Goal: Task Accomplishment & Management: Use online tool/utility

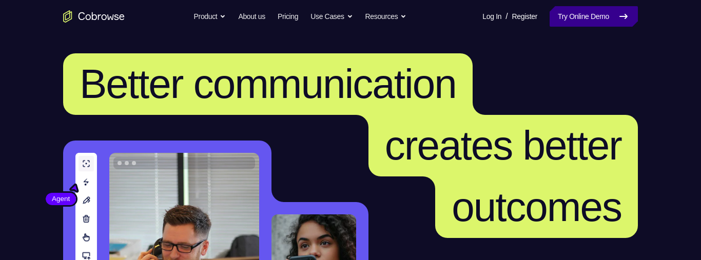
click at [593, 20] on link "Try Online Demo" at bounding box center [594, 16] width 88 height 21
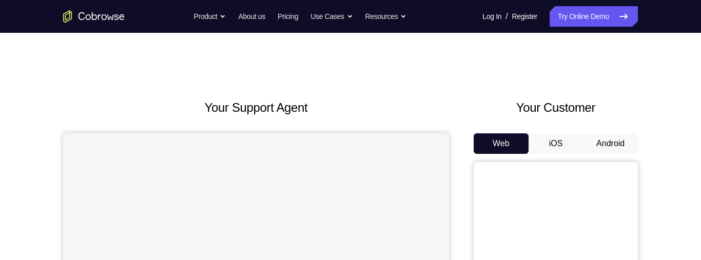
click at [557, 141] on button "iOS" at bounding box center [555, 143] width 55 height 21
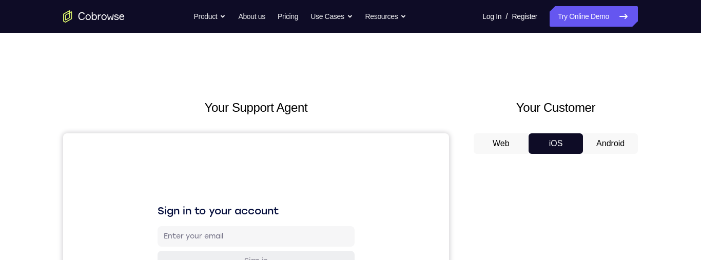
click at [495, 144] on button "Web" at bounding box center [501, 143] width 55 height 21
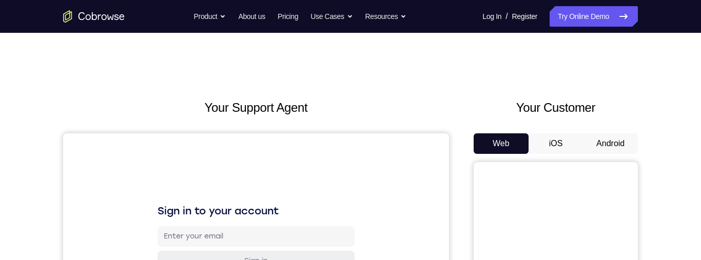
click at [550, 150] on button "iOS" at bounding box center [555, 143] width 55 height 21
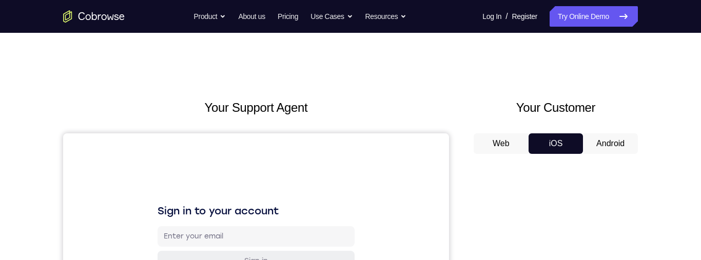
click at [616, 144] on button "Android" at bounding box center [610, 143] width 55 height 21
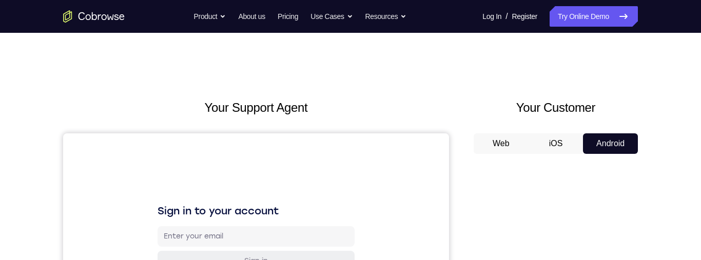
click at [556, 140] on button "iOS" at bounding box center [555, 143] width 55 height 21
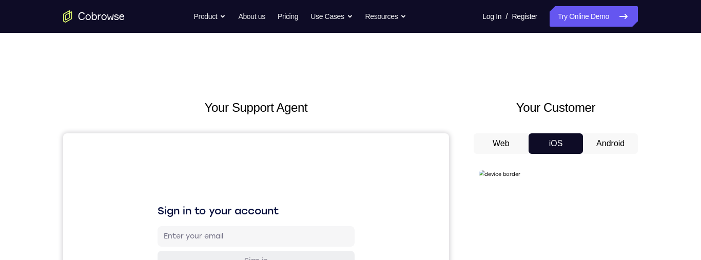
click at [609, 143] on button "Android" at bounding box center [610, 143] width 55 height 21
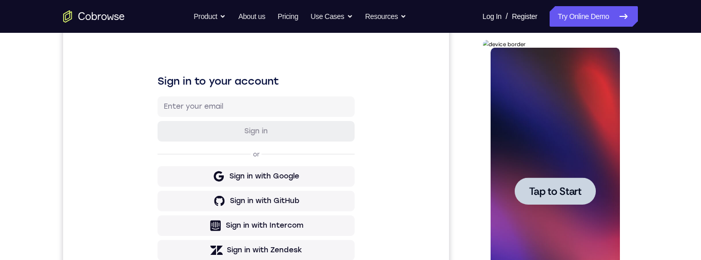
scroll to position [150, 0]
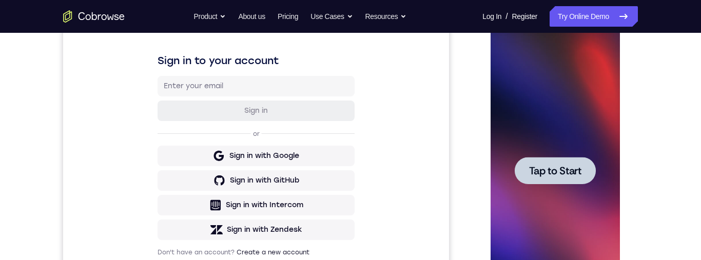
click at [562, 162] on div at bounding box center [554, 170] width 81 height 27
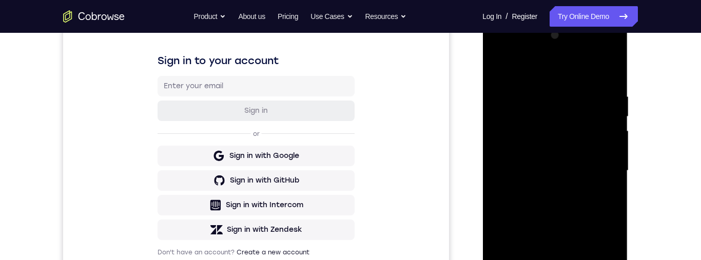
scroll to position [238, 0]
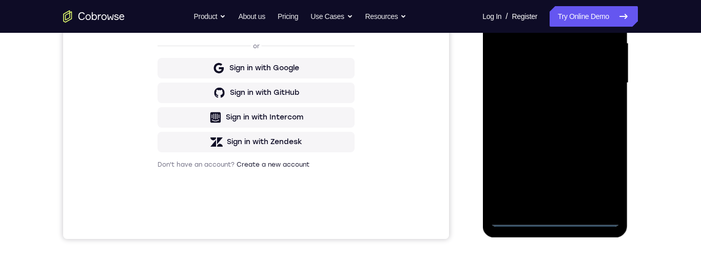
click at [558, 221] on div at bounding box center [554, 82] width 129 height 287
click at [595, 176] on div at bounding box center [554, 82] width 129 height 287
click at [601, 178] on div at bounding box center [554, 82] width 129 height 287
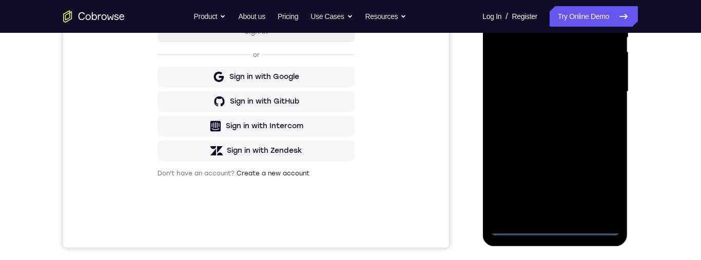
scroll to position [165, 0]
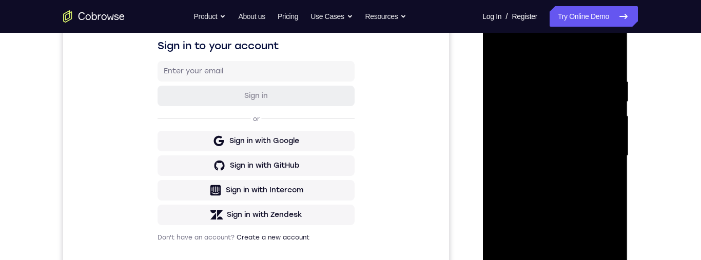
click at [581, 59] on div at bounding box center [554, 155] width 129 height 287
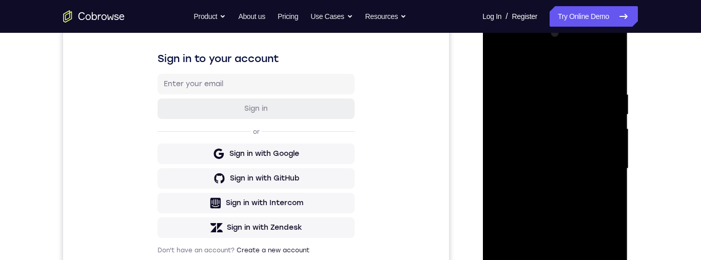
click at [565, 109] on div at bounding box center [554, 168] width 129 height 287
click at [562, 87] on div at bounding box center [554, 168] width 129 height 287
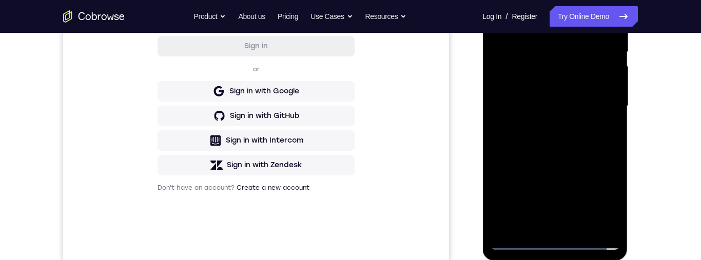
click at [610, 205] on div at bounding box center [554, 106] width 129 height 287
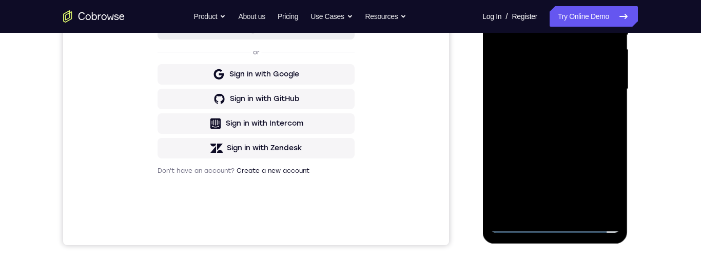
click at [609, 189] on div at bounding box center [554, 89] width 129 height 287
click at [611, 188] on div at bounding box center [554, 89] width 129 height 287
click at [611, 189] on div at bounding box center [554, 89] width 129 height 287
click at [611, 188] on div at bounding box center [554, 89] width 129 height 287
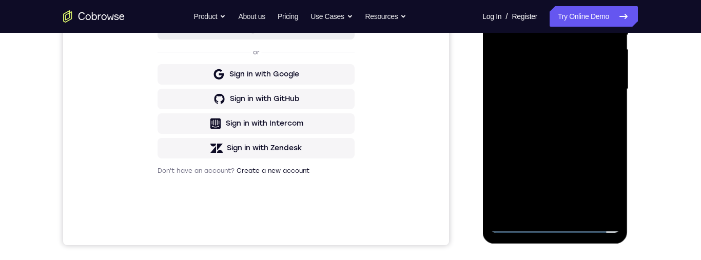
click at [611, 188] on div at bounding box center [554, 89] width 129 height 287
click at [521, 224] on div at bounding box center [554, 89] width 129 height 287
click at [520, 225] on div at bounding box center [554, 89] width 129 height 287
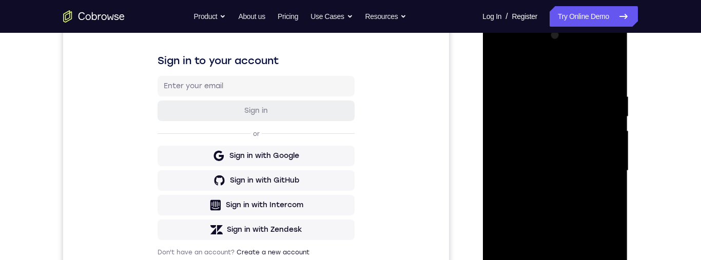
scroll to position [150, 0]
click at [606, 88] on div at bounding box center [554, 171] width 129 height 287
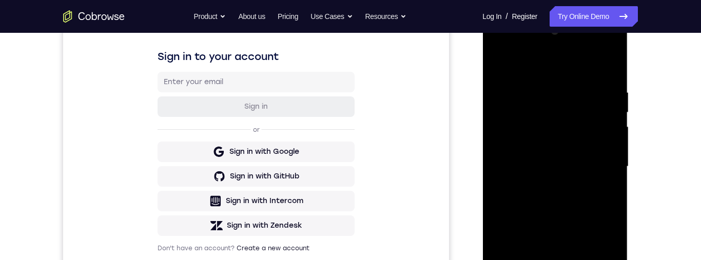
click at [614, 78] on div at bounding box center [554, 166] width 129 height 287
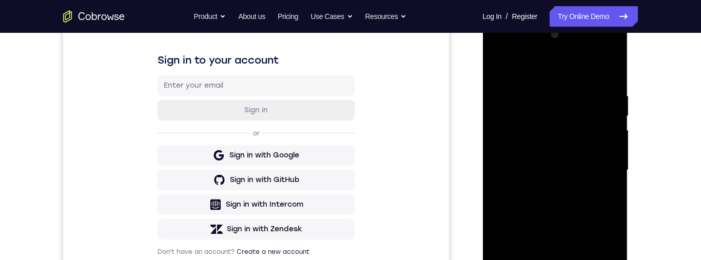
scroll to position [227, 0]
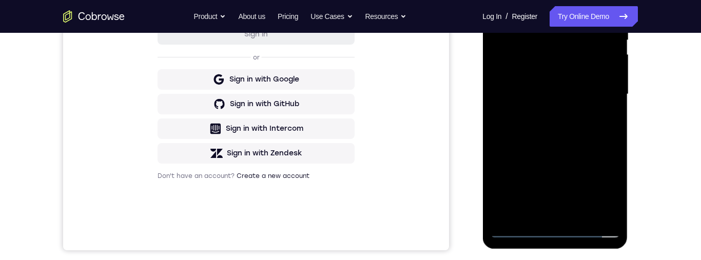
click at [589, 121] on div at bounding box center [554, 94] width 129 height 287
click at [518, 229] on div at bounding box center [554, 94] width 129 height 287
click at [517, 232] on div at bounding box center [554, 94] width 129 height 287
click at [515, 228] on div at bounding box center [554, 94] width 129 height 287
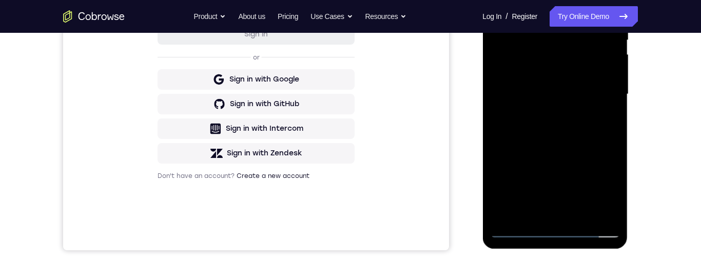
click at [515, 228] on div at bounding box center [554, 94] width 129 height 287
